Goal: Check status: Check status

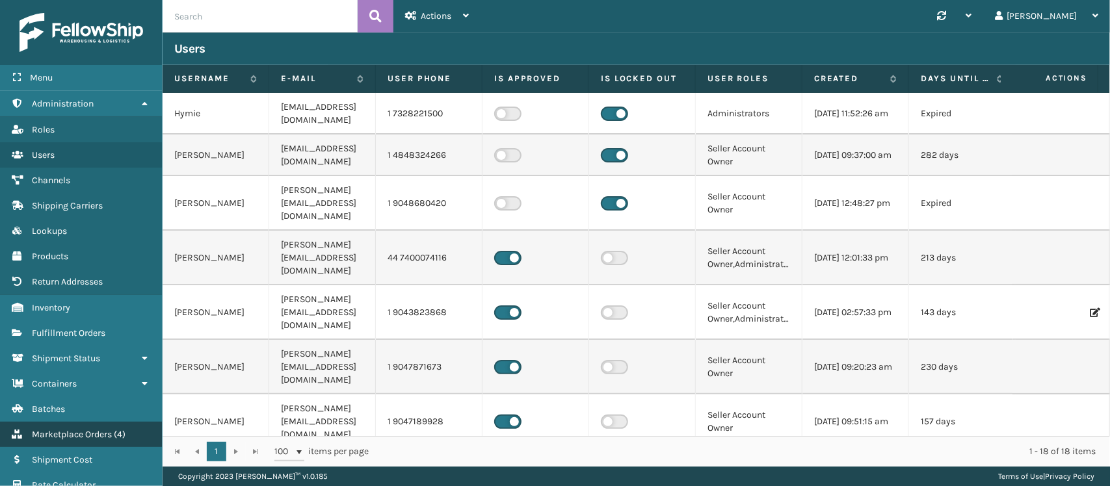
click at [122, 422] on link "Marketplace Orders ( 4 )" at bounding box center [81, 434] width 162 height 25
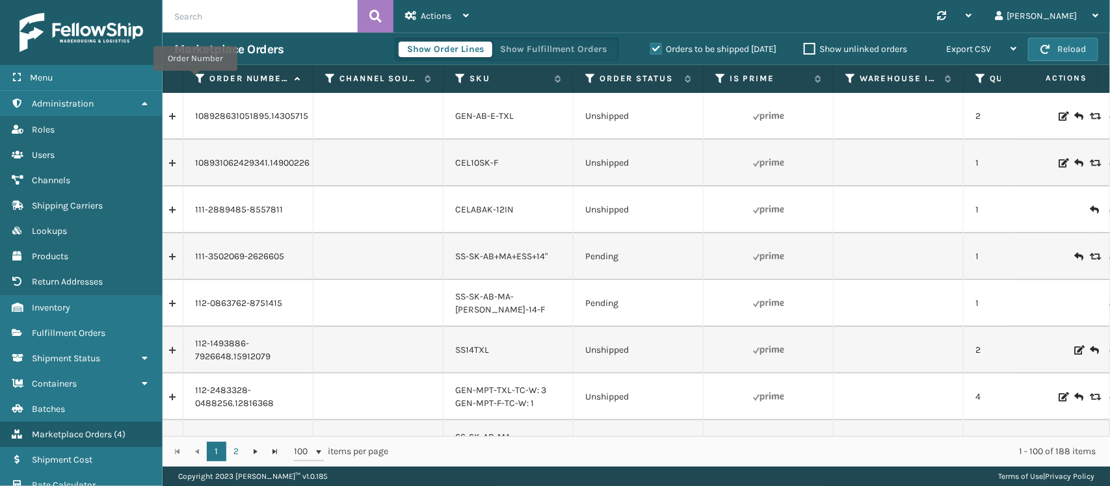
click at [195, 80] on icon at bounding box center [200, 79] width 10 height 12
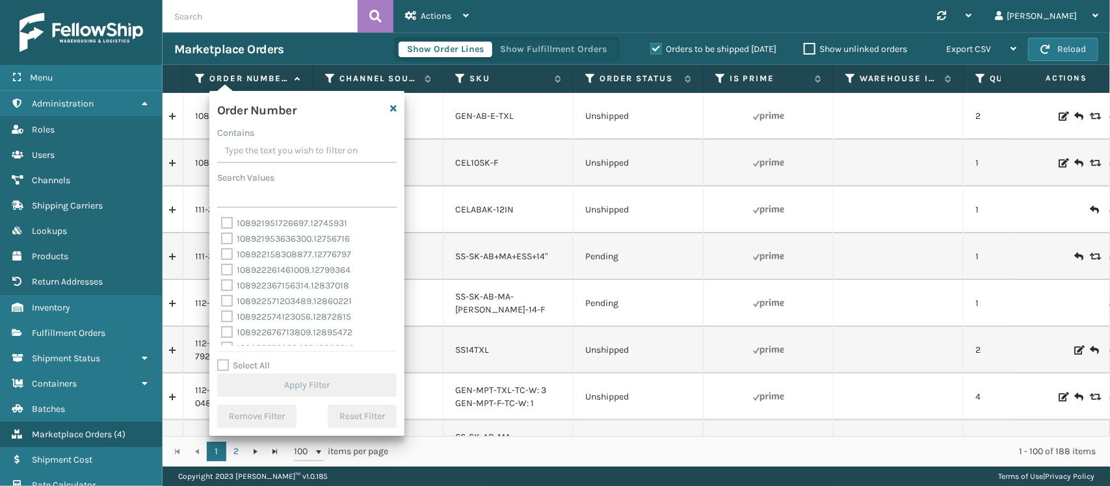
type input "SS43171"
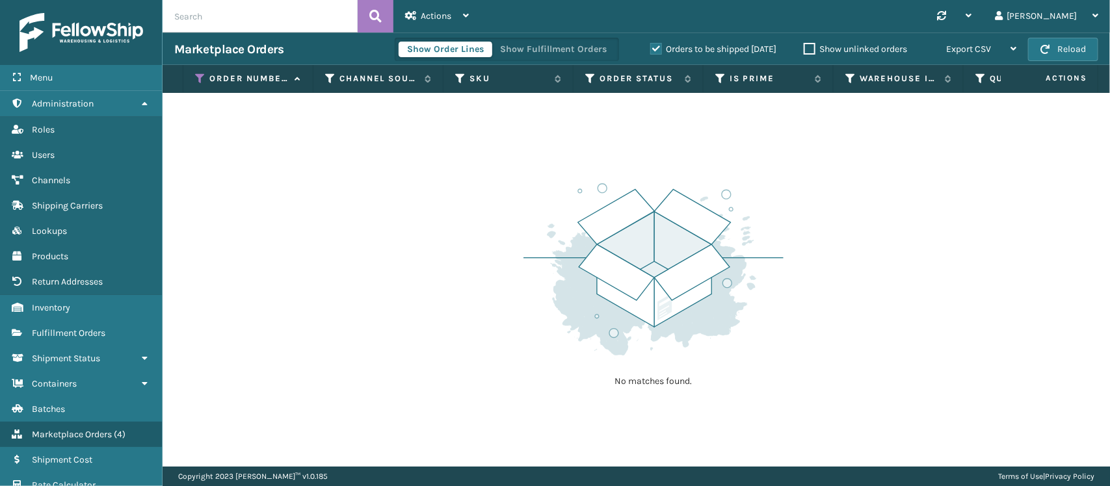
click at [655, 44] on label "Orders to be shipped [DATE]" at bounding box center [713, 49] width 126 height 11
click at [651, 44] on input "Orders to be shipped [DATE]" at bounding box center [650, 46] width 1 height 8
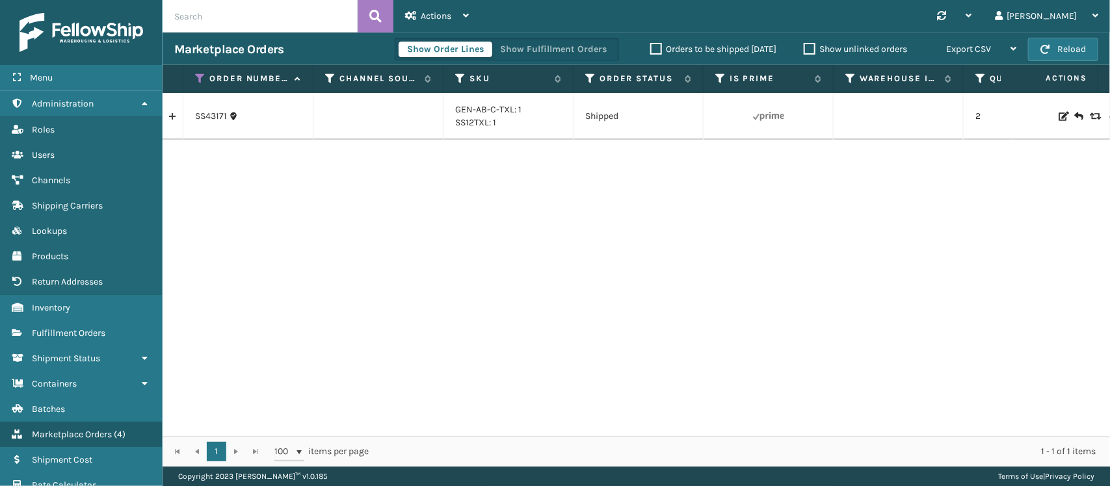
click at [172, 112] on link at bounding box center [173, 116] width 20 height 21
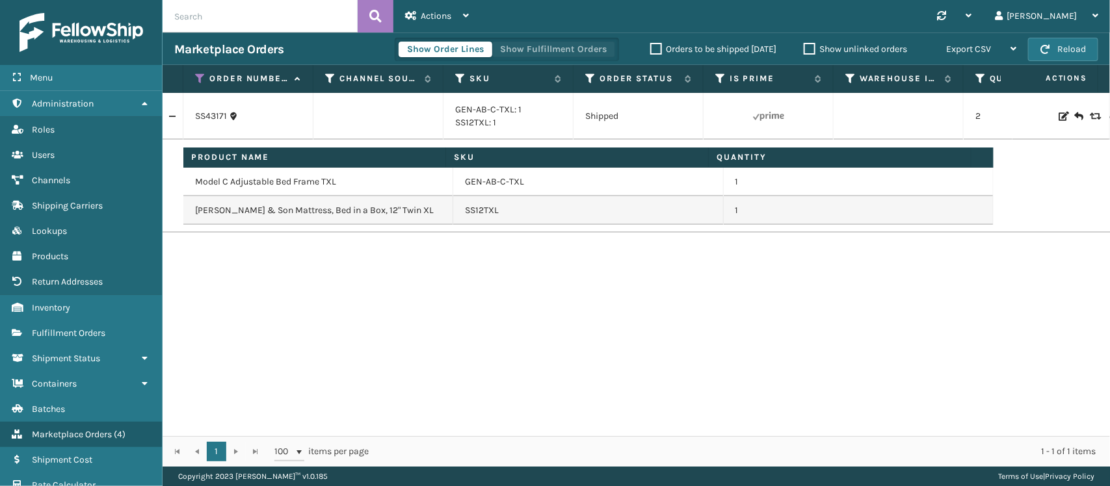
click at [580, 49] on button "Show Fulfillment Orders" at bounding box center [553, 50] width 124 height 16
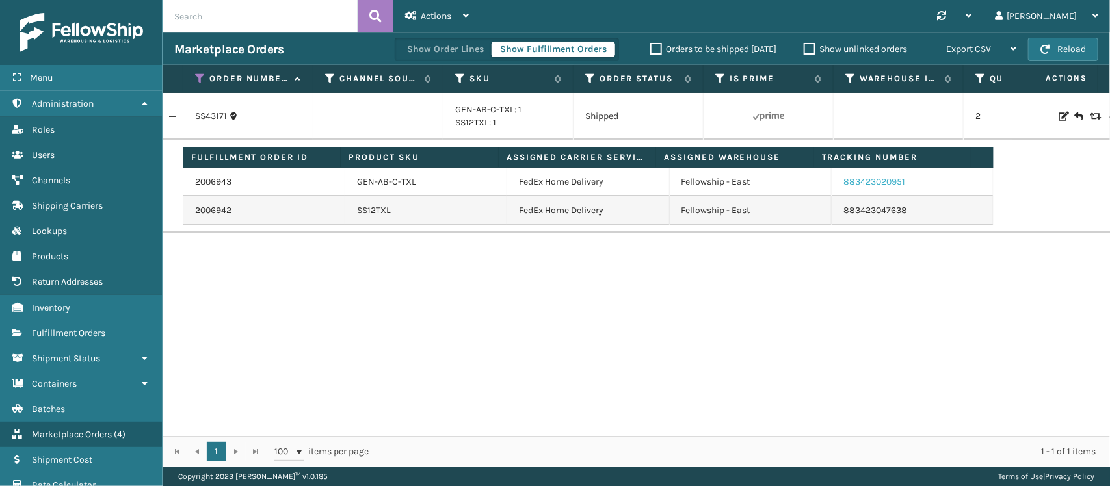
click at [862, 185] on link "883423020951" at bounding box center [874, 181] width 62 height 11
click at [854, 215] on link "883423047638" at bounding box center [875, 210] width 64 height 11
